Goal: Information Seeking & Learning: Learn about a topic

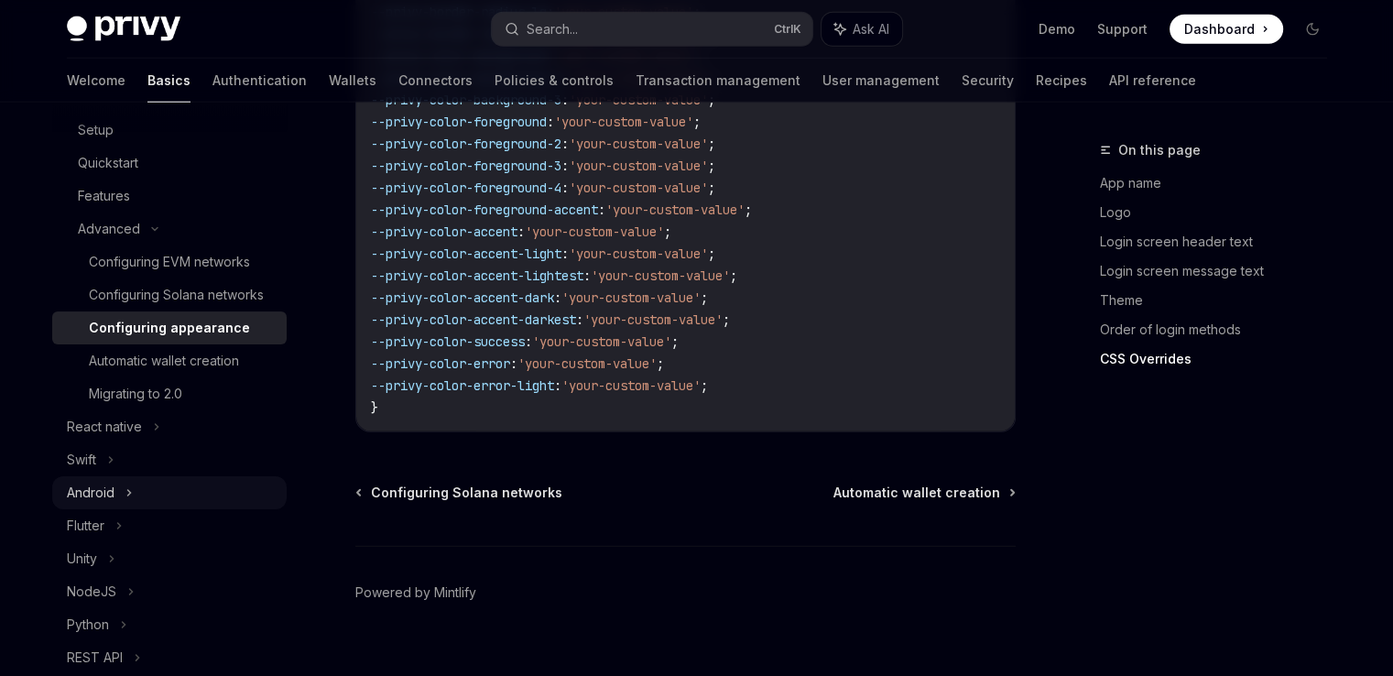
scroll to position [366, 0]
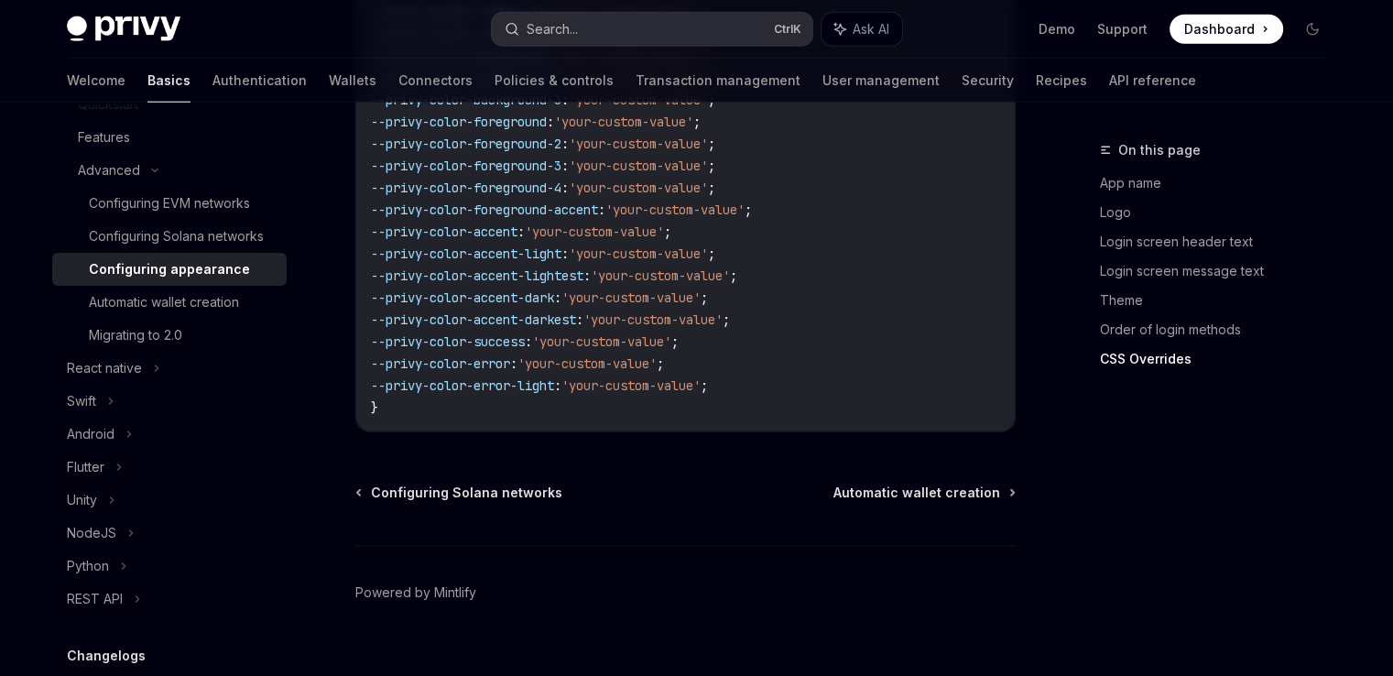
click at [529, 24] on div "Search..." at bounding box center [552, 29] width 51 height 22
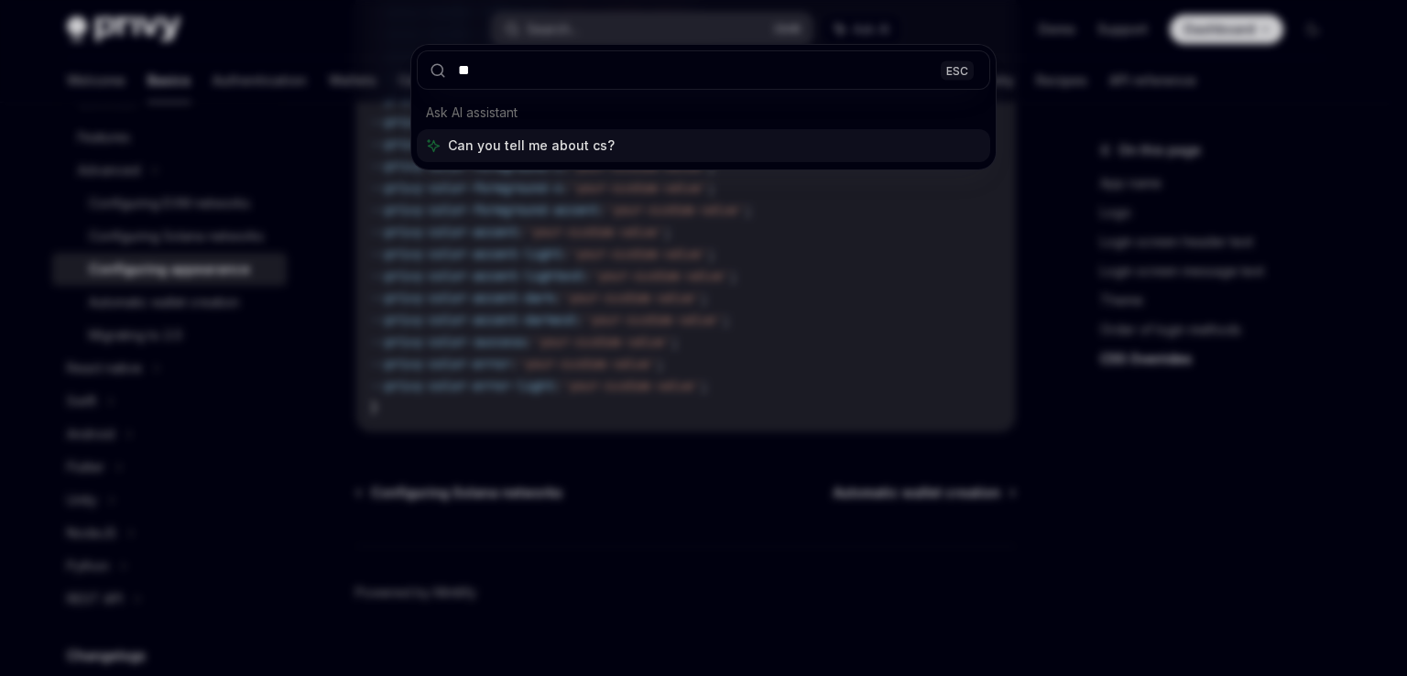
type input "*"
type input "**********"
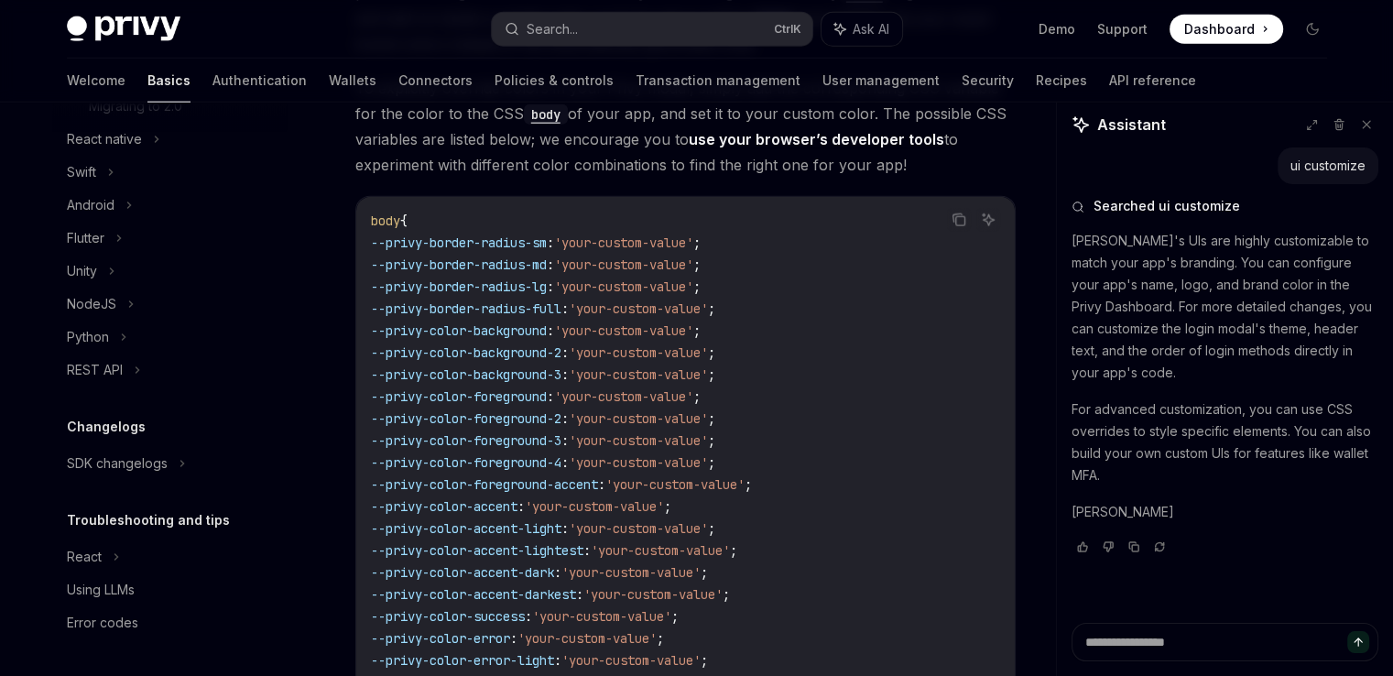
scroll to position [0, 0]
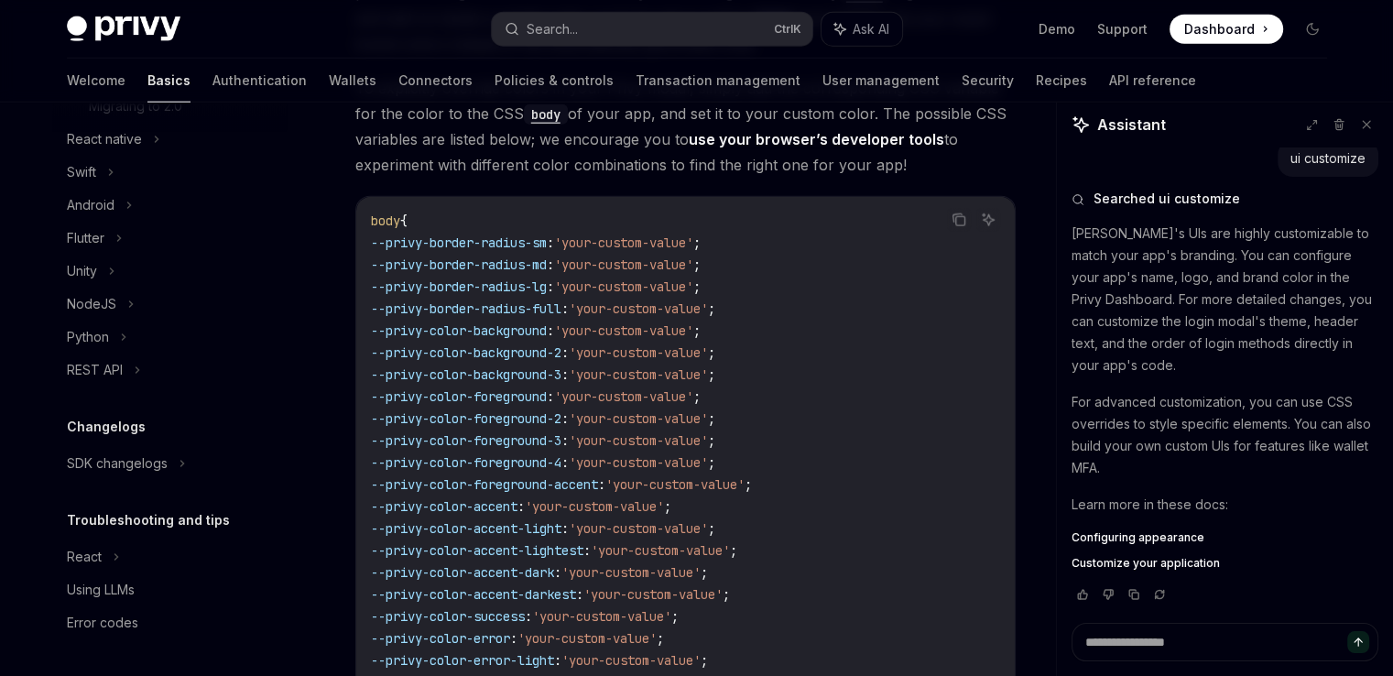
type textarea "*"
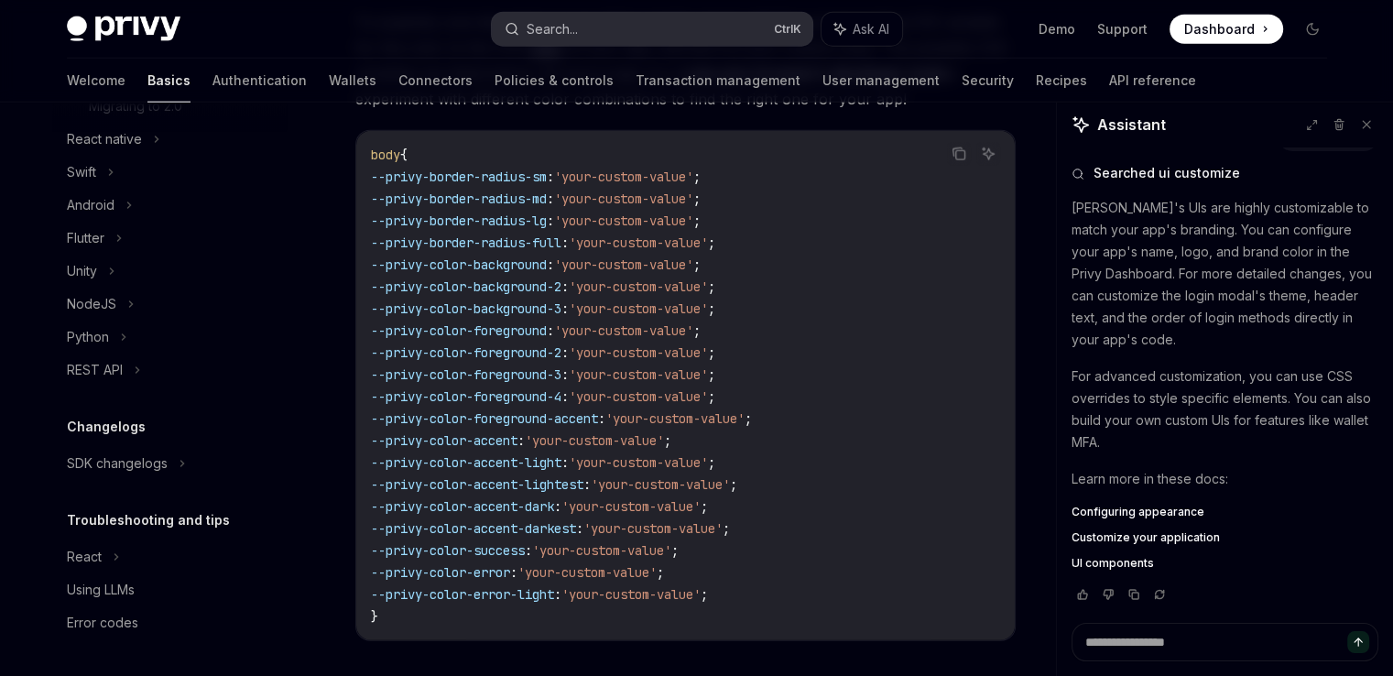
scroll to position [4327, 0]
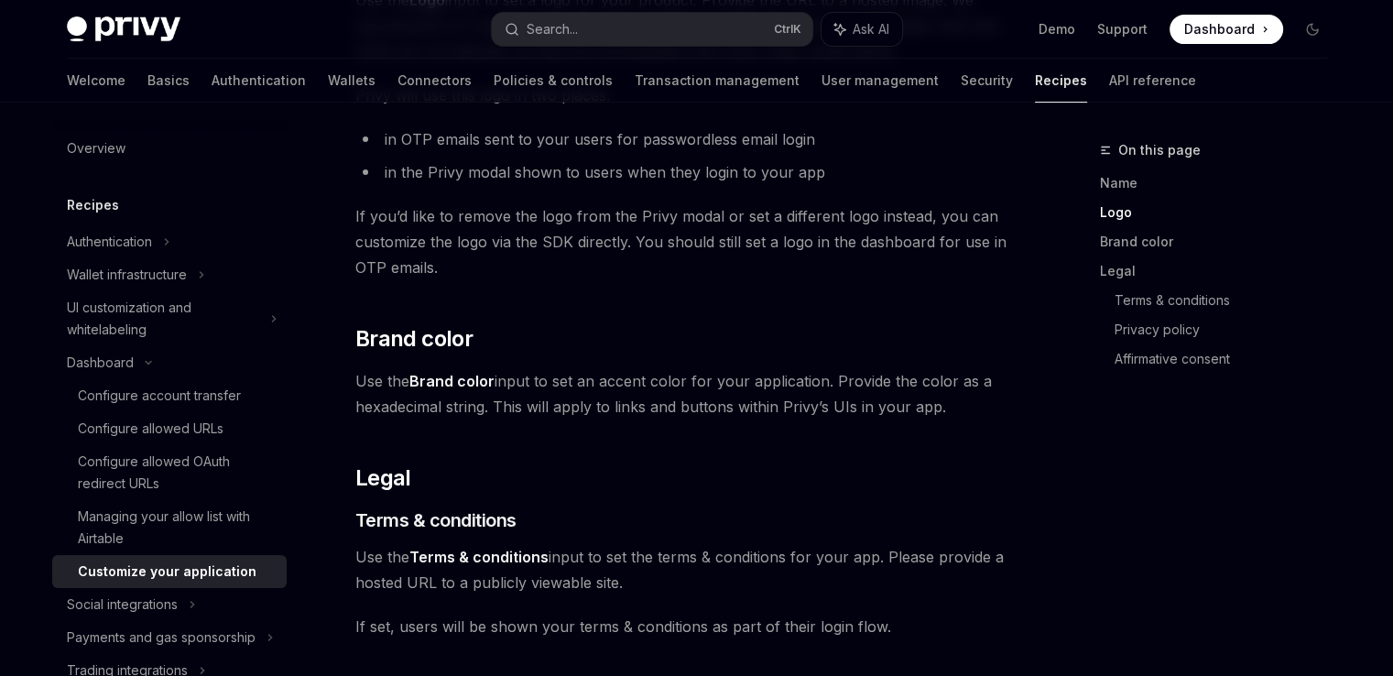
scroll to position [362, 0]
